Goal: Find specific page/section

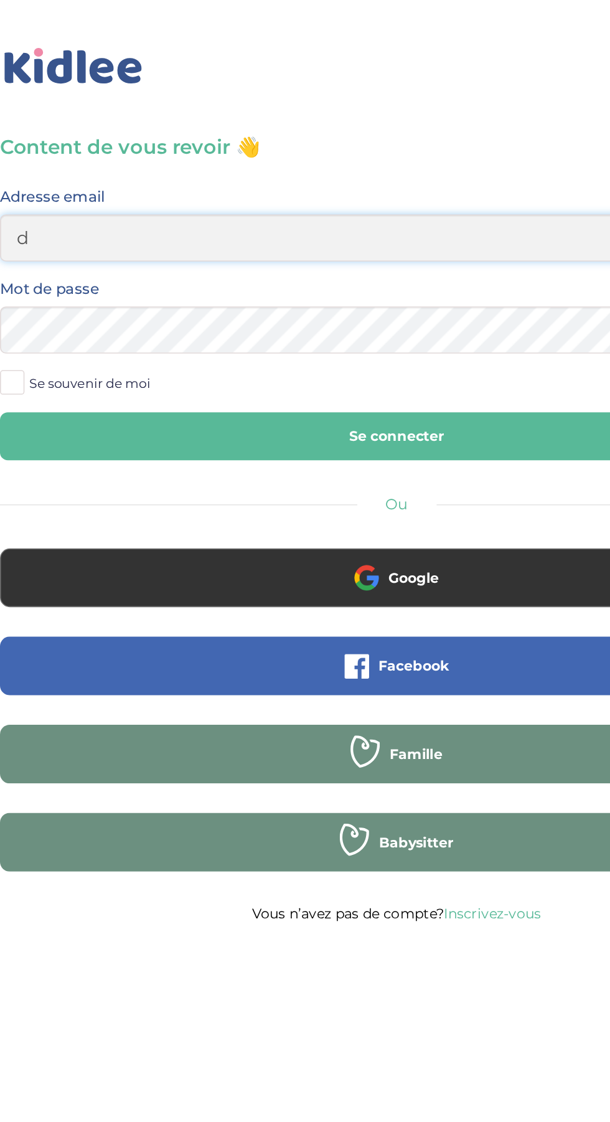
type input "djenny.celian@outlook.fr"
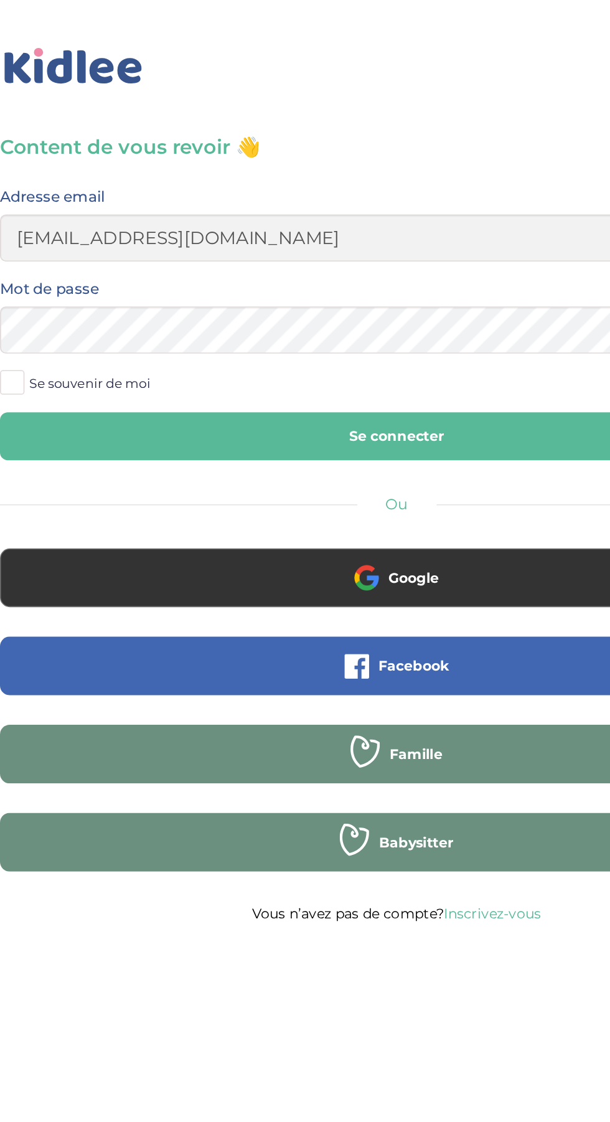
click at [53, 262] on button "Se connecter" at bounding box center [305, 277] width 504 height 31
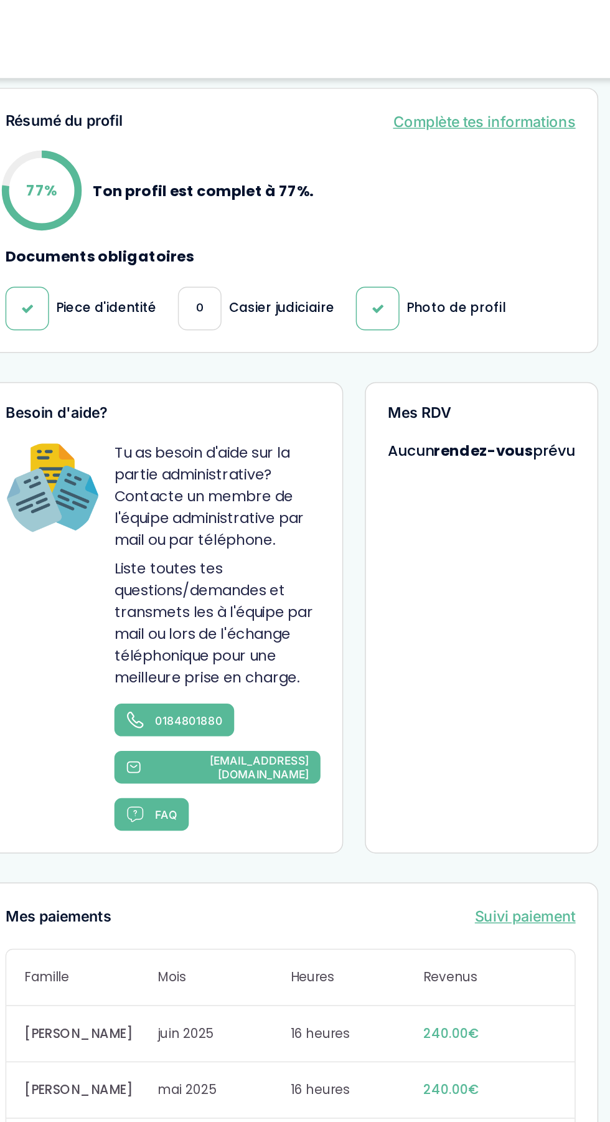
scroll to position [539, 0]
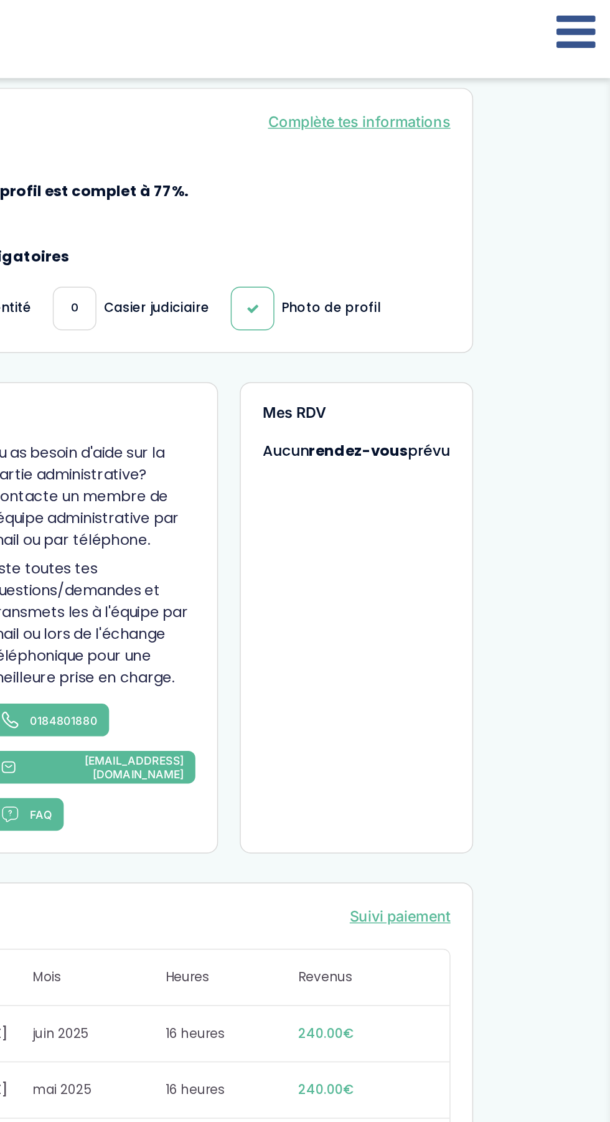
click at [585, 26] on icon at bounding box center [586, 21] width 27 height 31
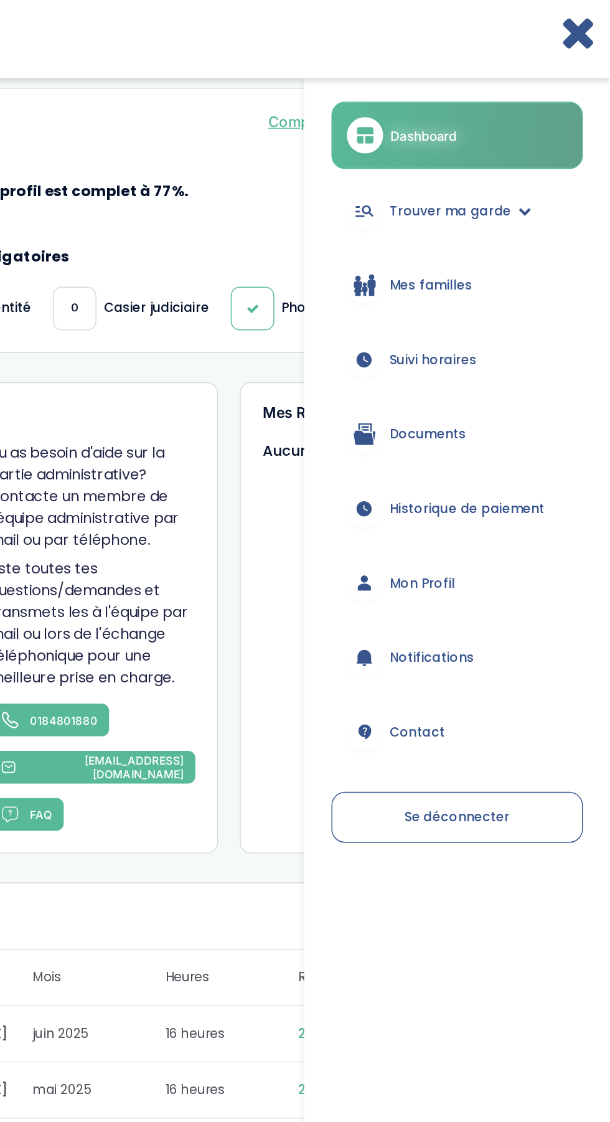
click at [528, 193] on link "Mes familles" at bounding box center [505, 195] width 172 height 45
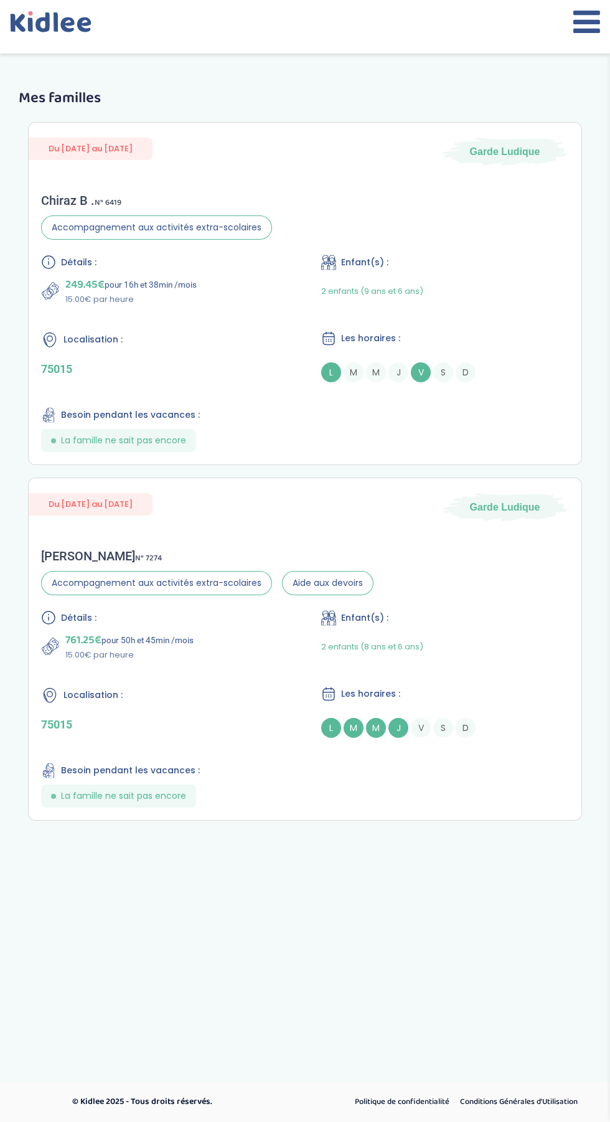
click at [161, 791] on span "La famille ne sait pas encore" at bounding box center [123, 796] width 125 height 13
